Goal: Use online tool/utility

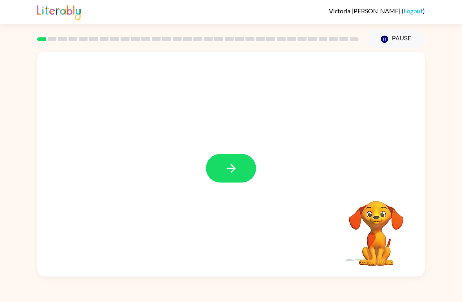
click at [238, 172] on icon "button" at bounding box center [231, 168] width 14 height 14
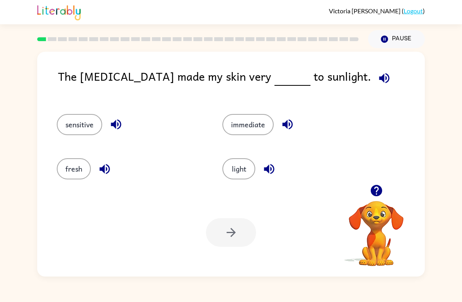
click at [80, 169] on button "fresh" at bounding box center [74, 168] width 34 height 21
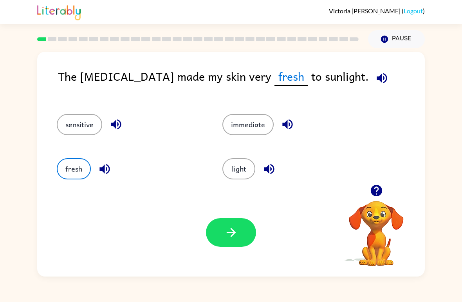
click at [234, 237] on icon "button" at bounding box center [231, 233] width 14 height 14
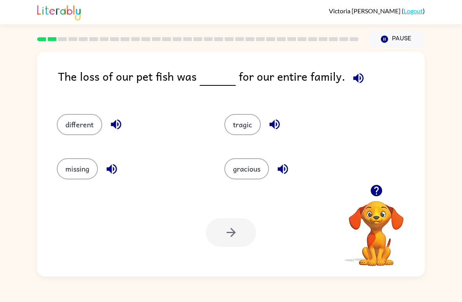
click at [69, 161] on button "missing" at bounding box center [77, 168] width 41 height 21
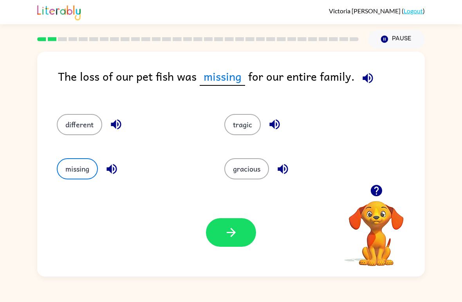
click at [87, 130] on button "different" at bounding box center [79, 124] width 45 height 21
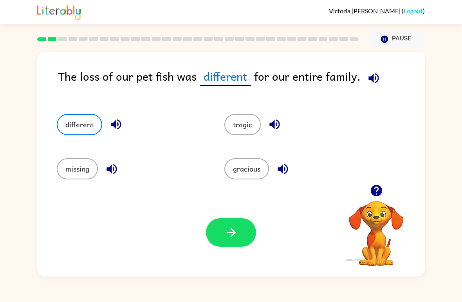
click at [87, 171] on button "missing" at bounding box center [77, 168] width 41 height 21
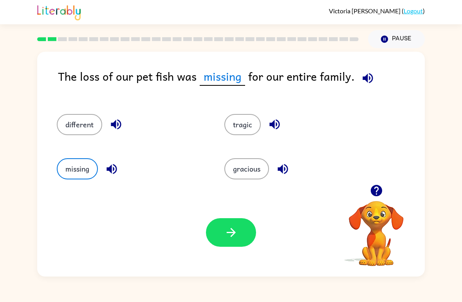
click at [237, 244] on button "button" at bounding box center [231, 232] width 50 height 29
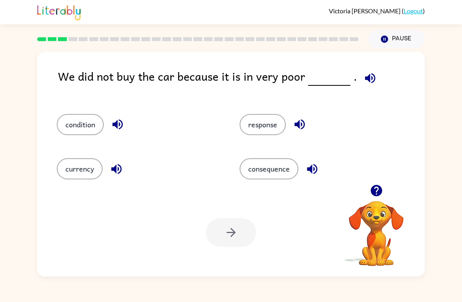
click at [365, 78] on icon "button" at bounding box center [370, 78] width 10 height 10
click at [371, 76] on icon "button" at bounding box center [371, 78] width 14 height 14
click at [279, 169] on button "consequence" at bounding box center [269, 168] width 59 height 21
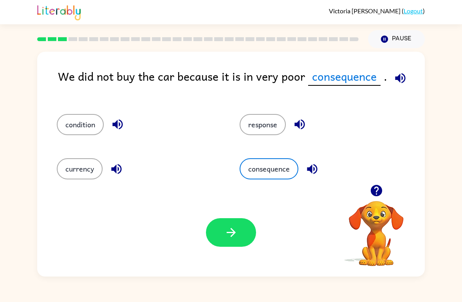
click at [239, 232] on button "button" at bounding box center [231, 232] width 50 height 29
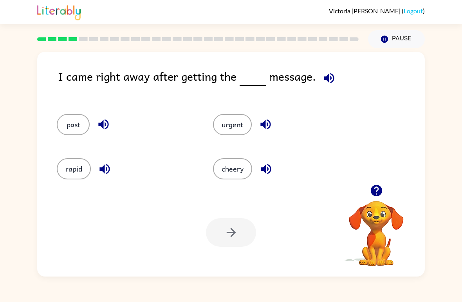
click at [67, 115] on button "past" at bounding box center [73, 124] width 33 height 21
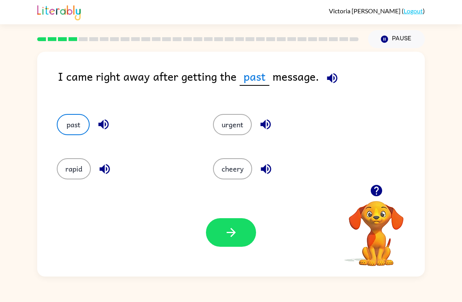
click at [246, 228] on button "button" at bounding box center [231, 232] width 50 height 29
